Goal: Ask a question

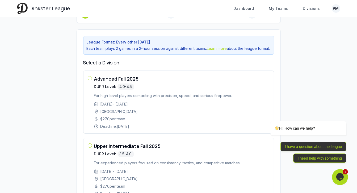
scroll to position [41, 0]
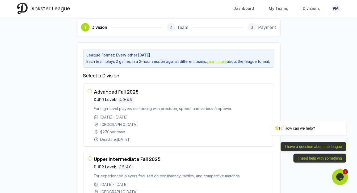
click at [217, 62] on link "Learn more" at bounding box center [217, 61] width 20 height 5
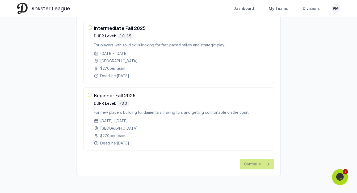
scroll to position [245, 0]
click at [261, 164] on div "Continue" at bounding box center [178, 162] width 191 height 15
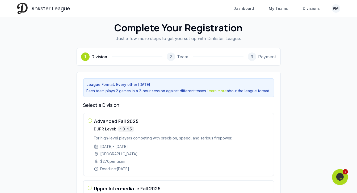
scroll to position [0, 0]
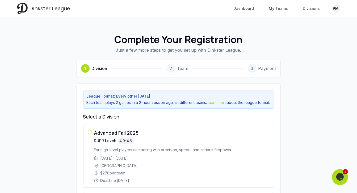
click at [341, 178] on icon "Chat widget" at bounding box center [339, 177] width 7 height 8
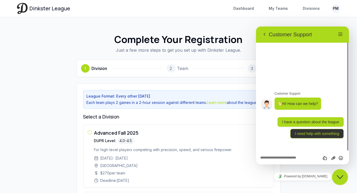
click at [313, 121] on button "I have a question about the league" at bounding box center [310, 122] width 66 height 10
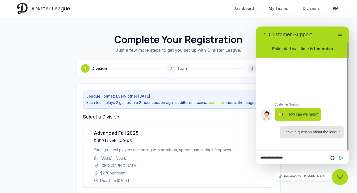
type textarea "**********"
